Goal: Task Accomplishment & Management: Manage account settings

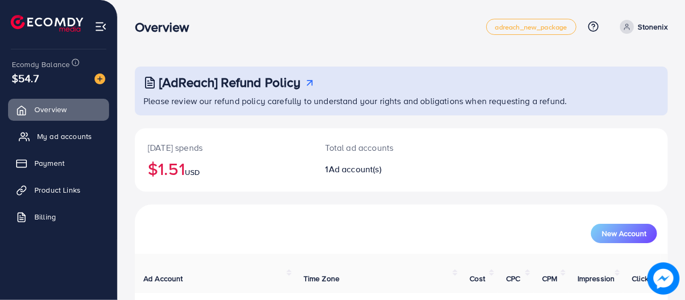
click at [49, 136] on span "My ad accounts" at bounding box center [64, 136] width 55 height 11
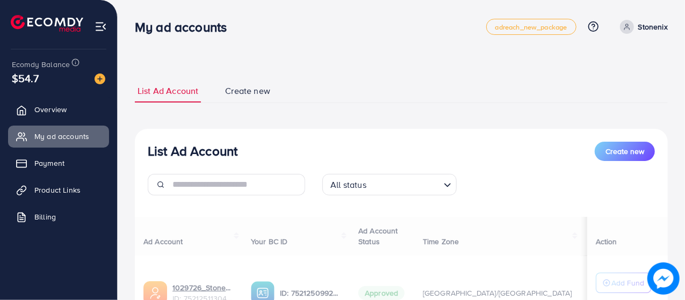
scroll to position [107, 0]
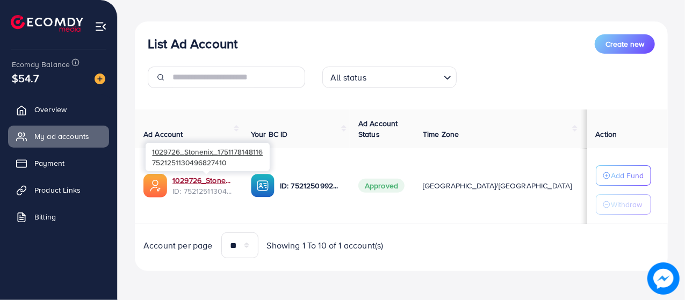
click at [200, 177] on link "1029726_Stonenix_1751178148116" at bounding box center [202, 180] width 61 height 11
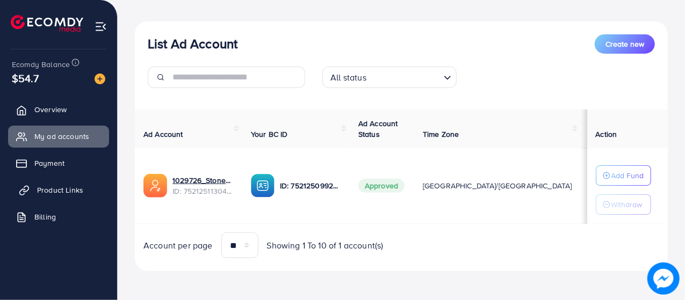
click at [48, 187] on span "Product Links" at bounding box center [60, 190] width 46 height 11
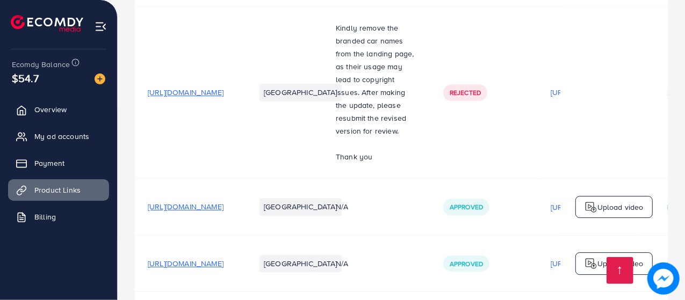
scroll to position [1716, 0]
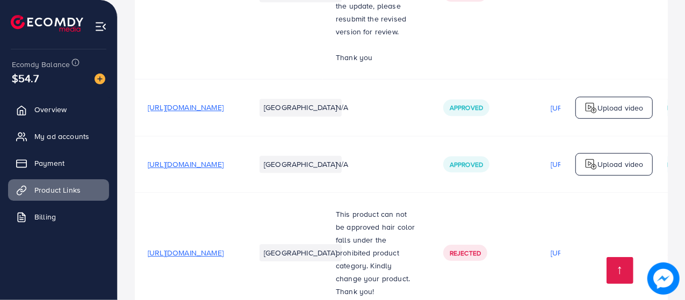
click at [223, 159] on span "[URL][DOMAIN_NAME]" at bounding box center [186, 164] width 76 height 11
click at [73, 144] on link "My ad accounts" at bounding box center [58, 136] width 101 height 21
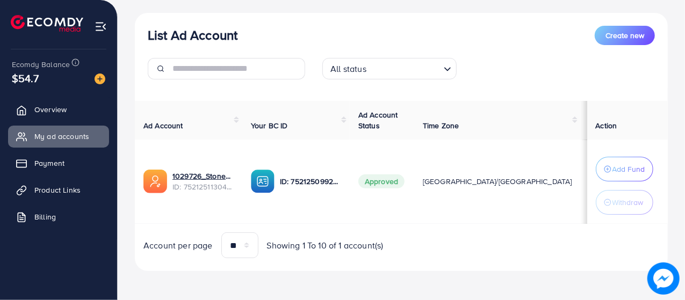
scroll to position [107, 0]
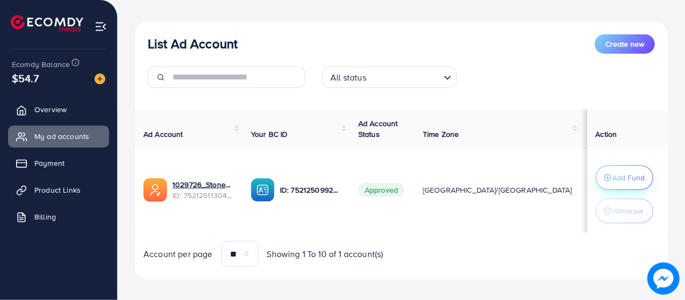
click at [627, 175] on p "Add Fund" at bounding box center [628, 177] width 33 height 13
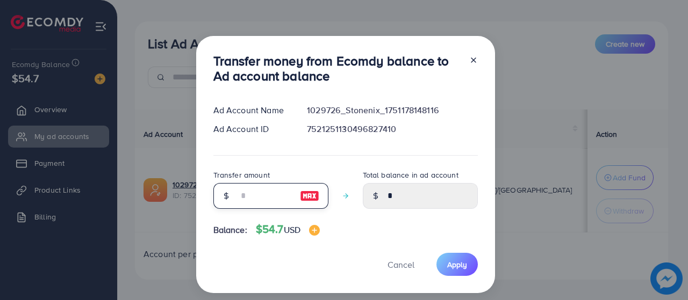
click at [245, 196] on input "number" at bounding box center [265, 196] width 54 height 26
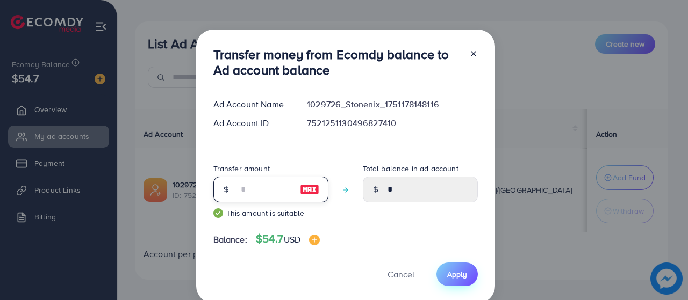
type input "**"
click at [450, 270] on span "Apply" at bounding box center [457, 274] width 20 height 11
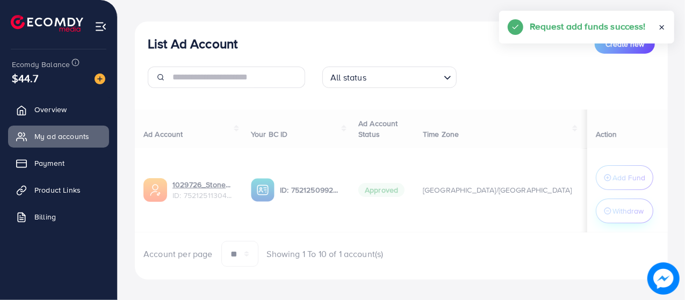
click at [613, 219] on div "Ad Account Your BC ID Ad Account Status Time Zone Cost Balance Action 1029726_S…" at bounding box center [401, 189] width 533 height 158
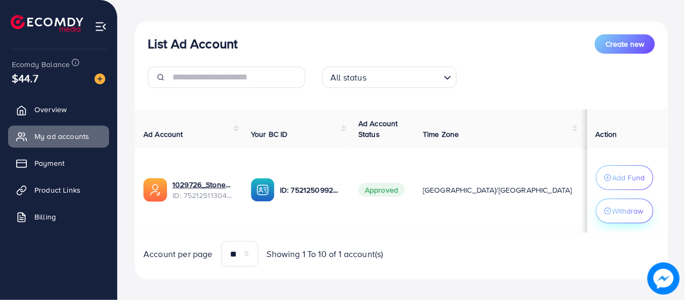
click at [612, 213] on p "Withdraw" at bounding box center [627, 211] width 31 height 13
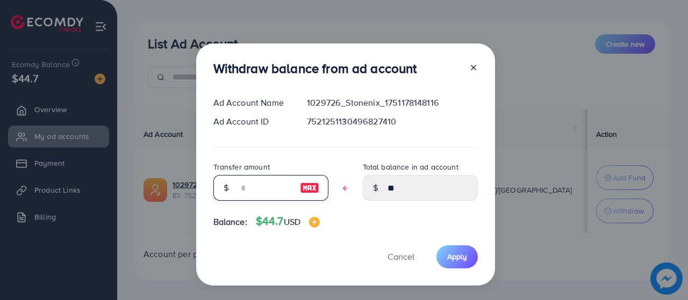
click at [238, 183] on input "text" at bounding box center [265, 188] width 54 height 26
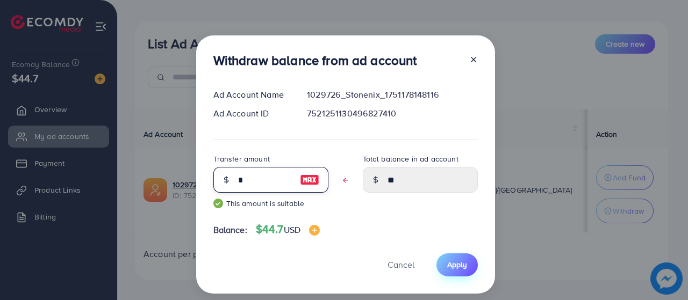
type input "*"
click at [461, 267] on span "Apply" at bounding box center [457, 264] width 20 height 11
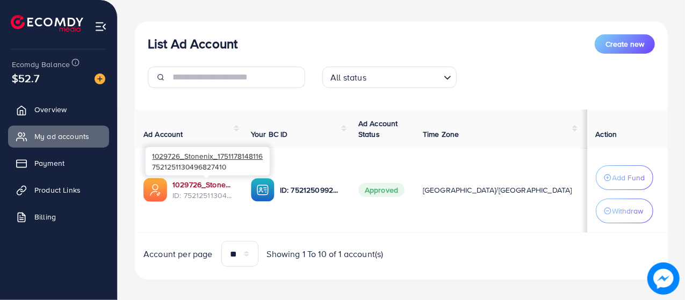
click at [187, 185] on link "1029726_Stonenix_1751178148116" at bounding box center [202, 184] width 61 height 11
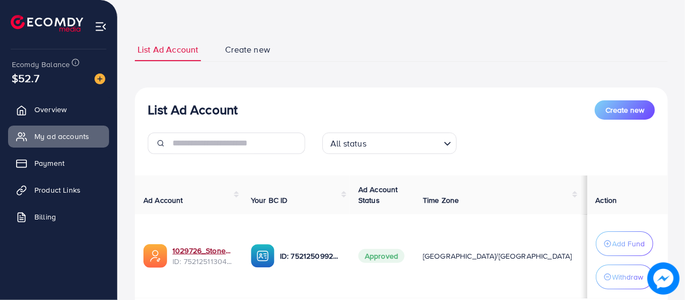
scroll to position [0, 0]
